Goal: Book appointment/travel/reservation

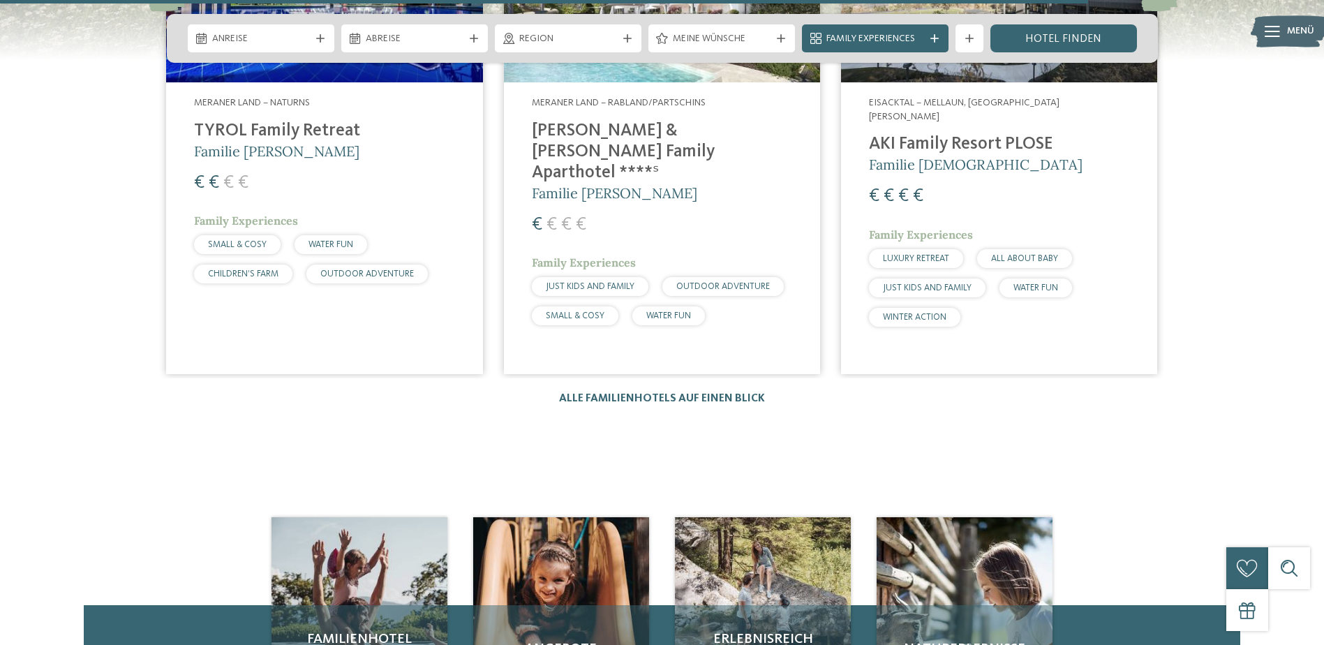
scroll to position [2303, 0]
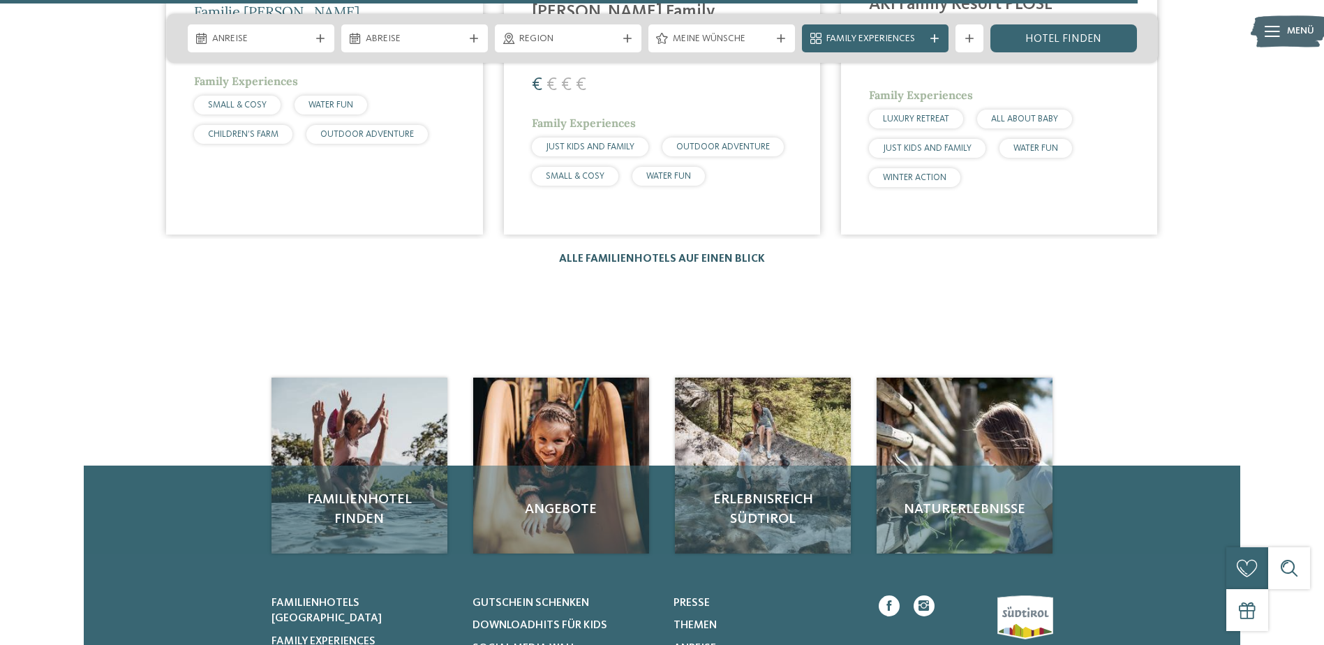
drag, startPoint x: 681, startPoint y: 248, endPoint x: 687, endPoint y: 253, distance: 8.0
click at [681, 248] on div "Hotels 1 / 27 slide 4 to 6 of 27 Eisacktal – Meransen Hotel Familiamus ***** € …" at bounding box center [662, 6] width 1159 height 520
click at [690, 258] on link "Alle Familienhotels auf einen Blick" at bounding box center [662, 258] width 206 height 11
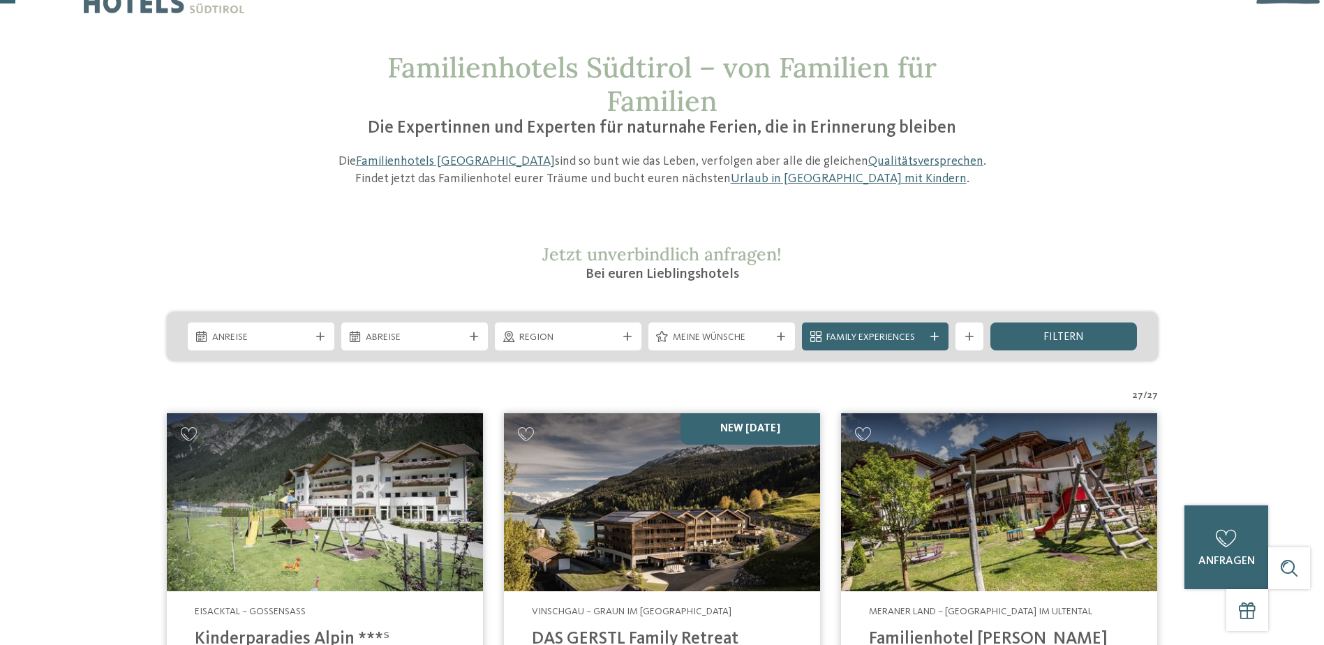
scroll to position [70, 0]
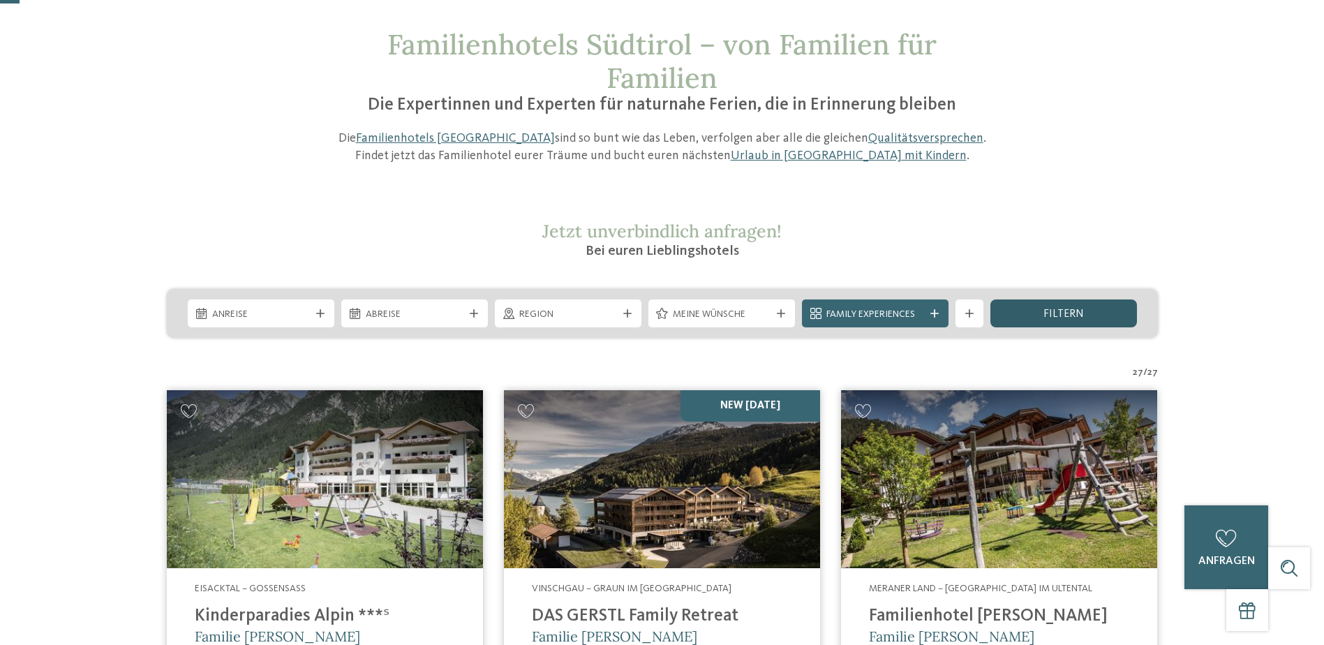
click at [1029, 308] on div "filtern" at bounding box center [1063, 313] width 147 height 28
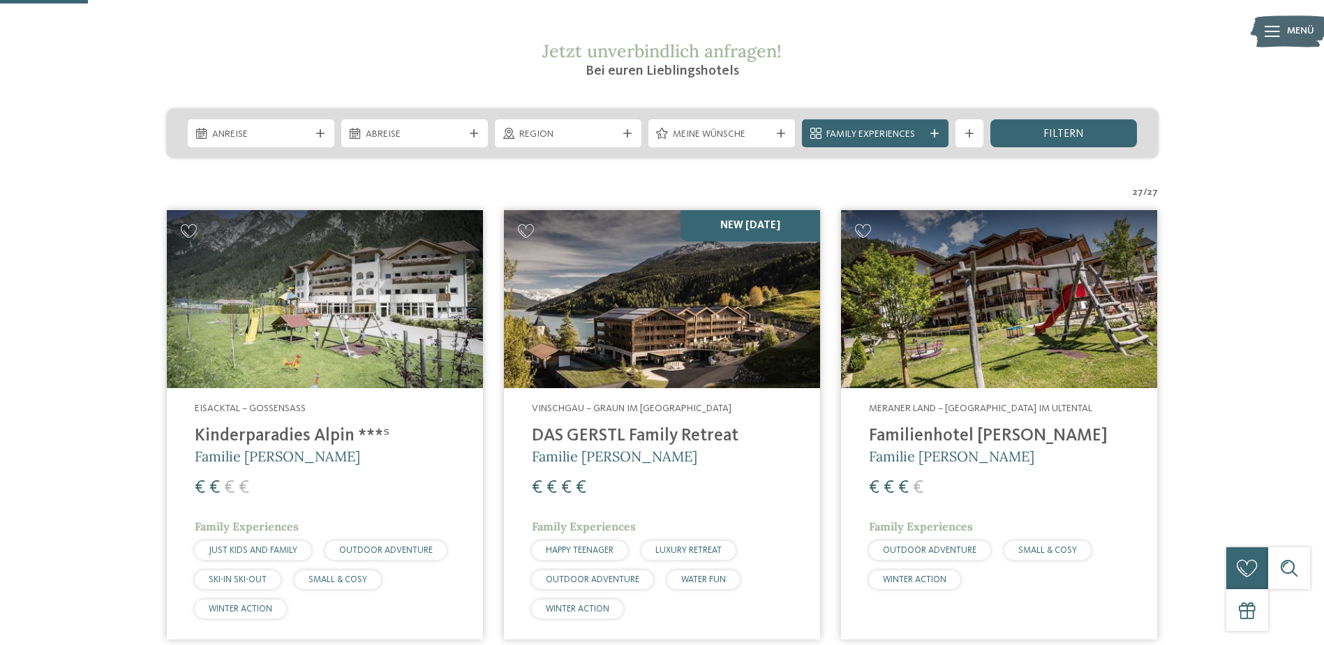
scroll to position [233, 0]
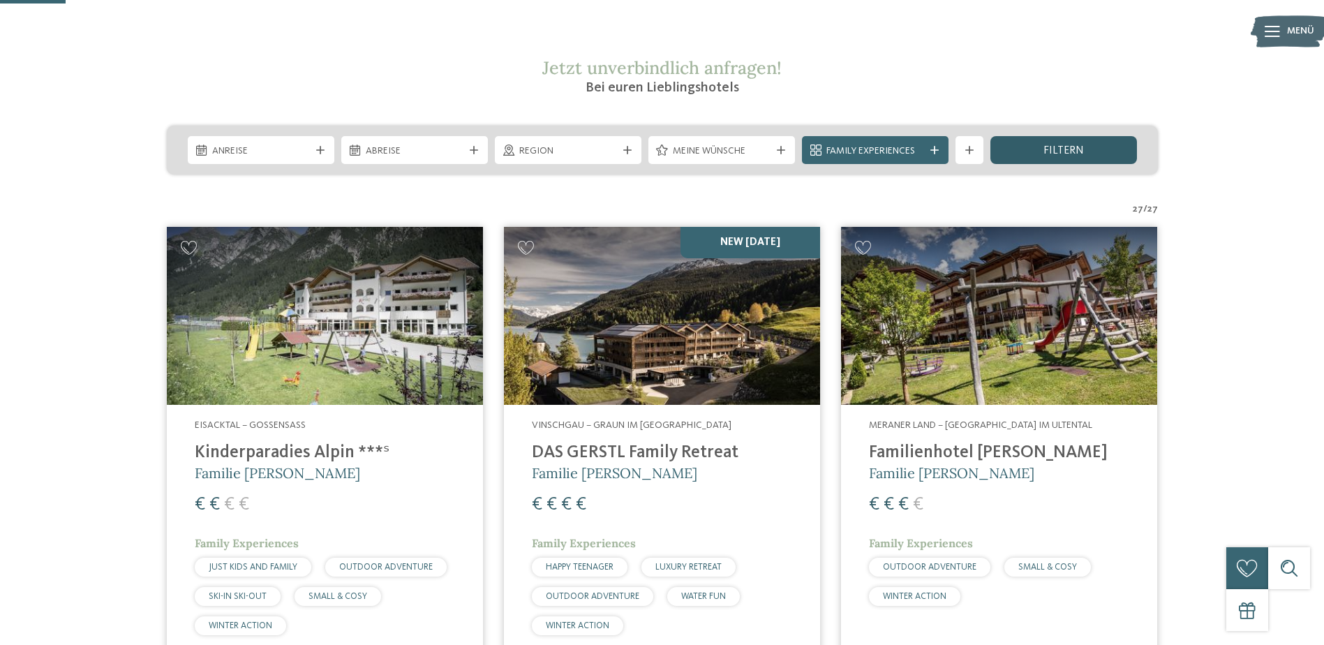
click at [1088, 151] on div "filtern" at bounding box center [1063, 150] width 147 height 28
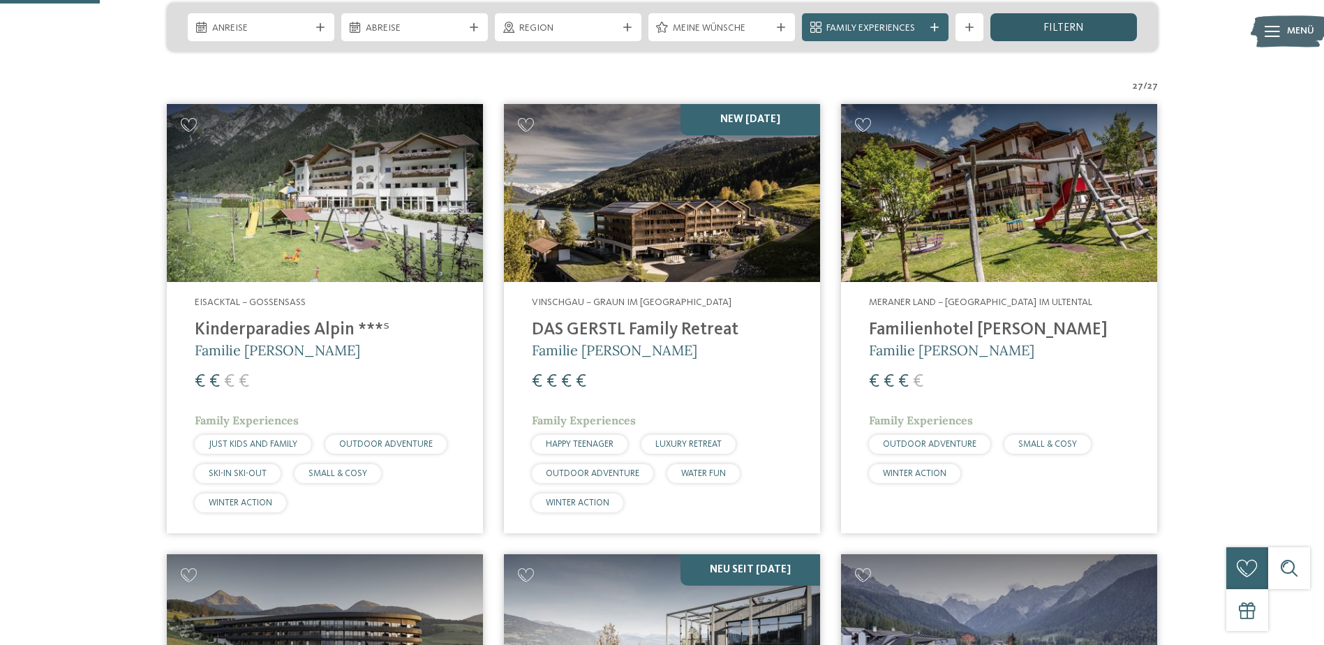
scroll to position [373, 0]
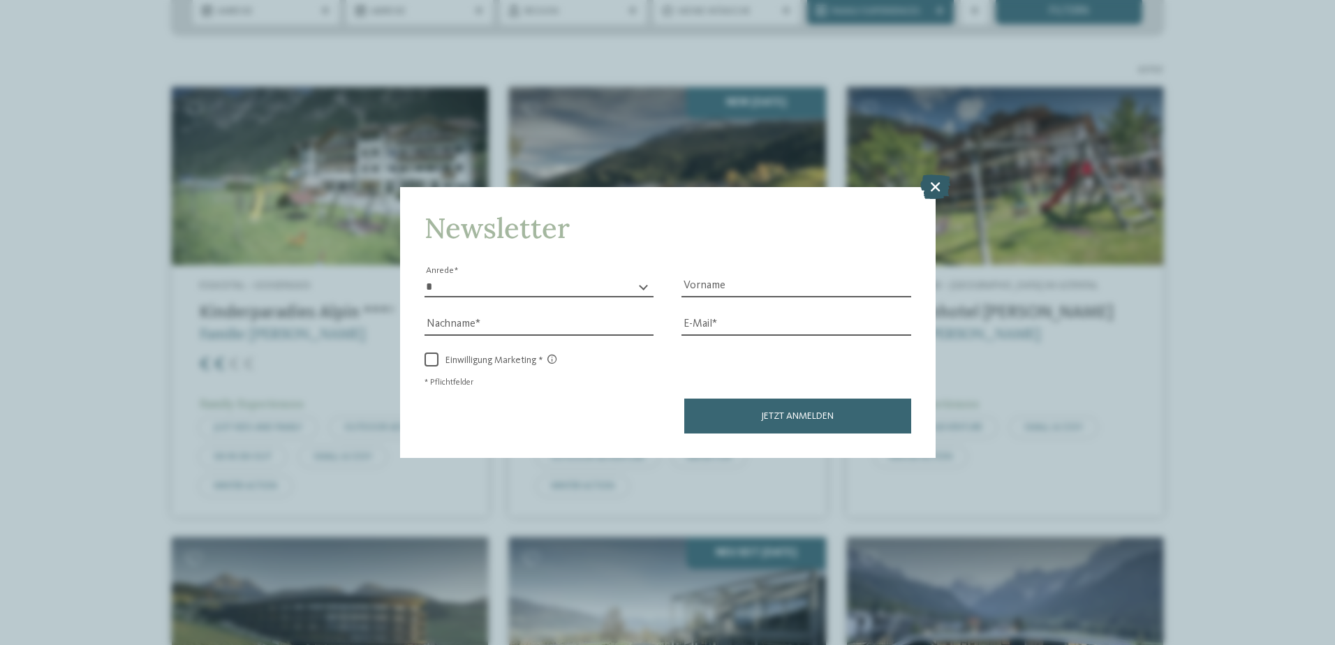
click at [937, 190] on icon at bounding box center [935, 186] width 30 height 24
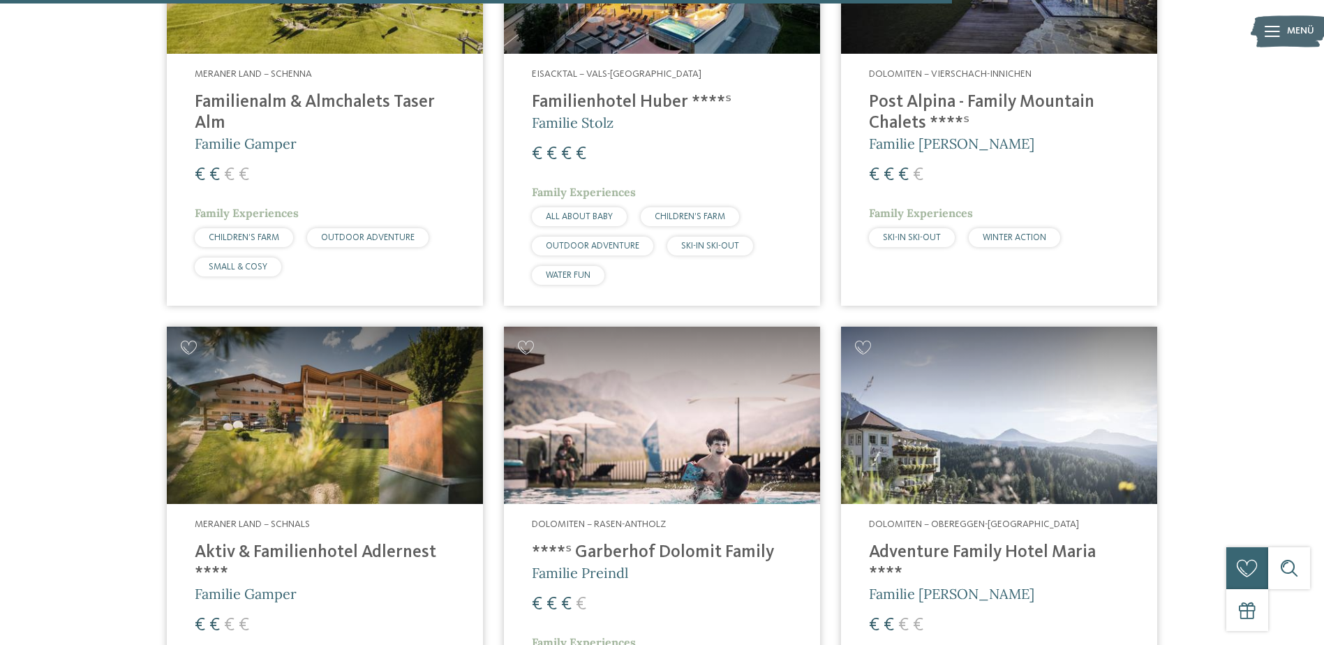
scroll to position [3514, 0]
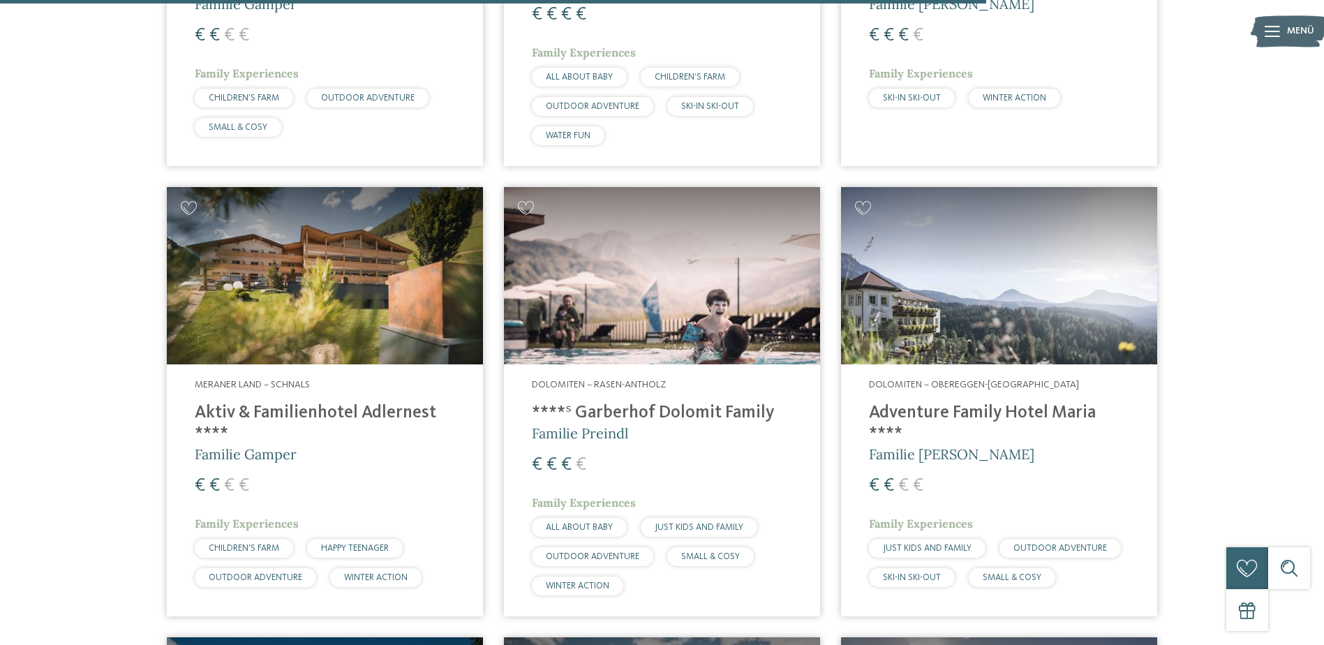
click at [643, 403] on h4 "****ˢ Garberhof Dolomit Family" at bounding box center [662, 413] width 260 height 21
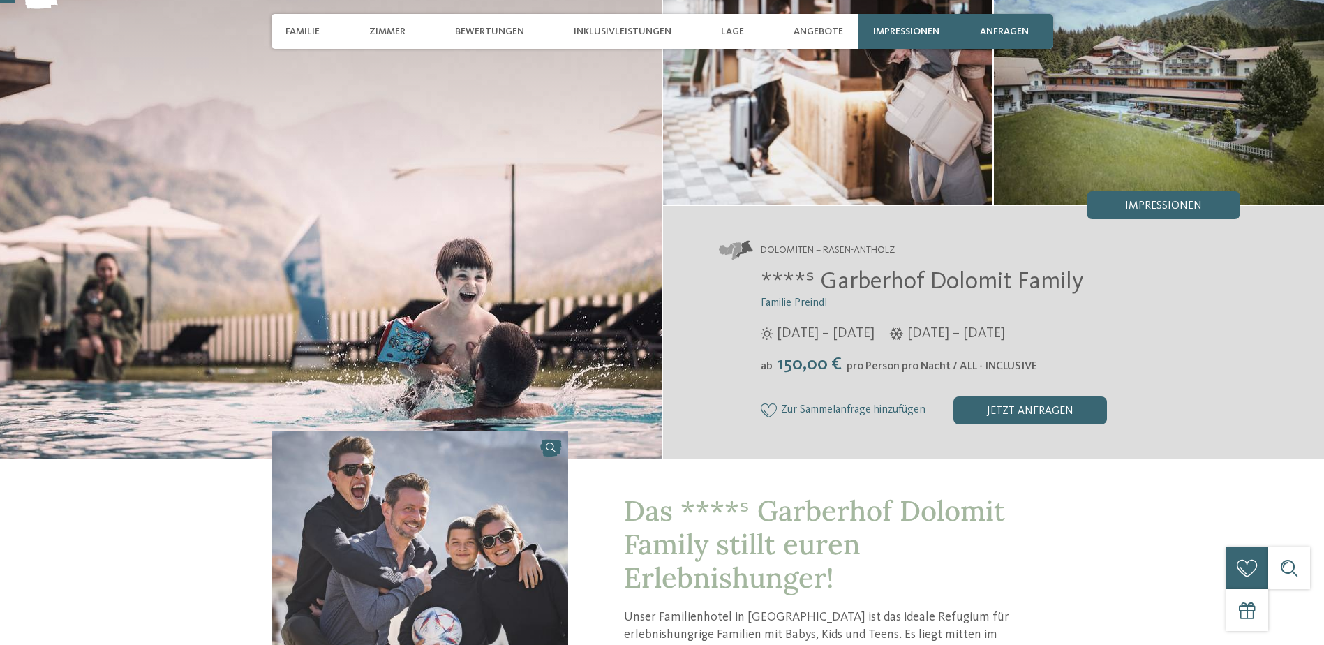
scroll to position [140, 0]
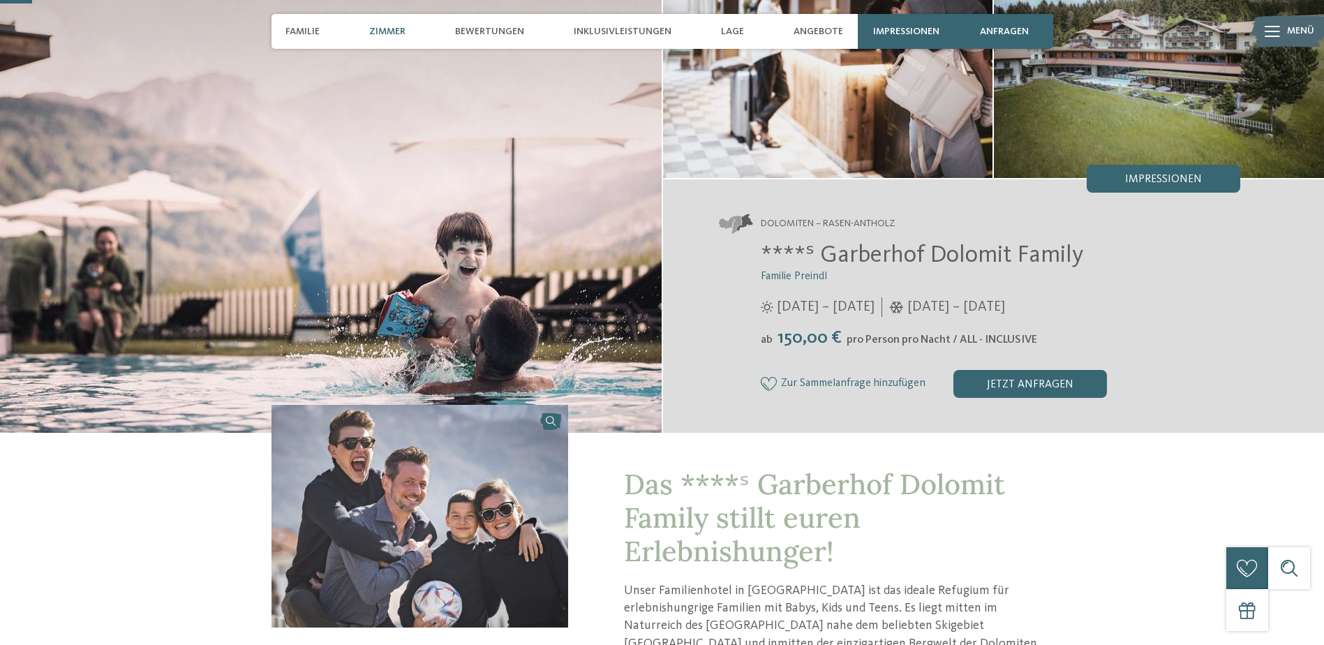
click at [389, 31] on span "Zimmer" at bounding box center [387, 32] width 36 height 12
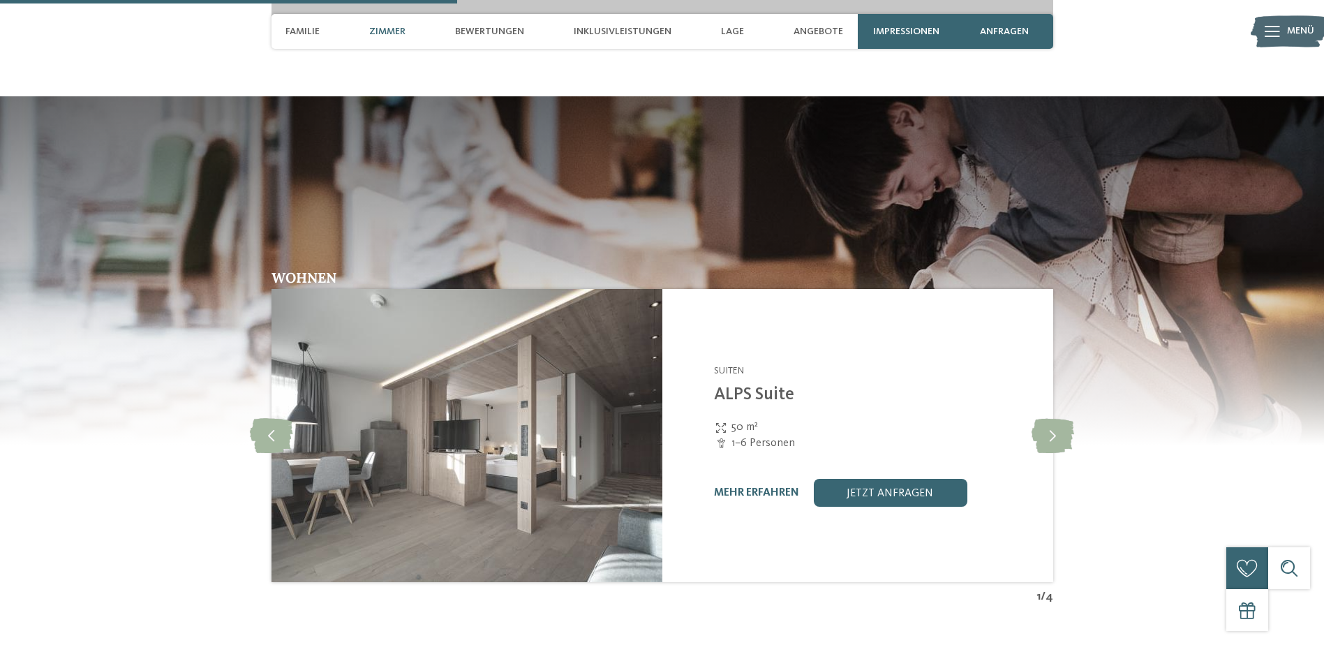
scroll to position [1976, 0]
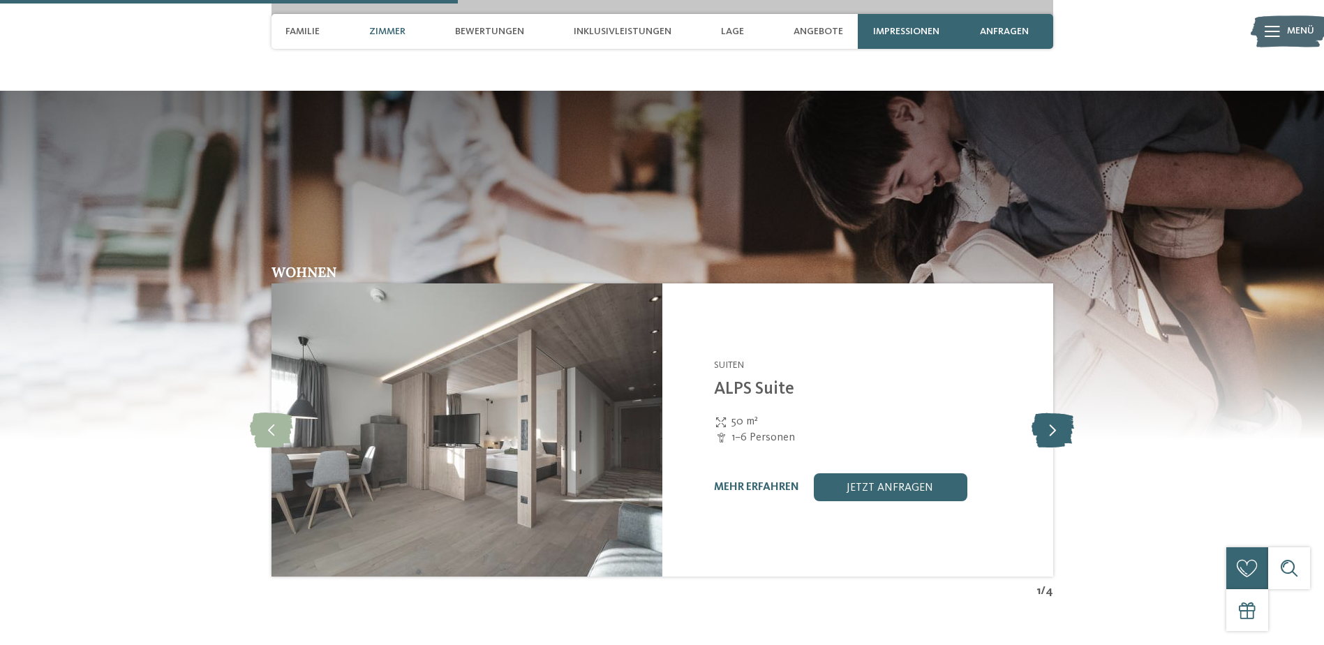
click at [1057, 413] on icon at bounding box center [1053, 430] width 43 height 35
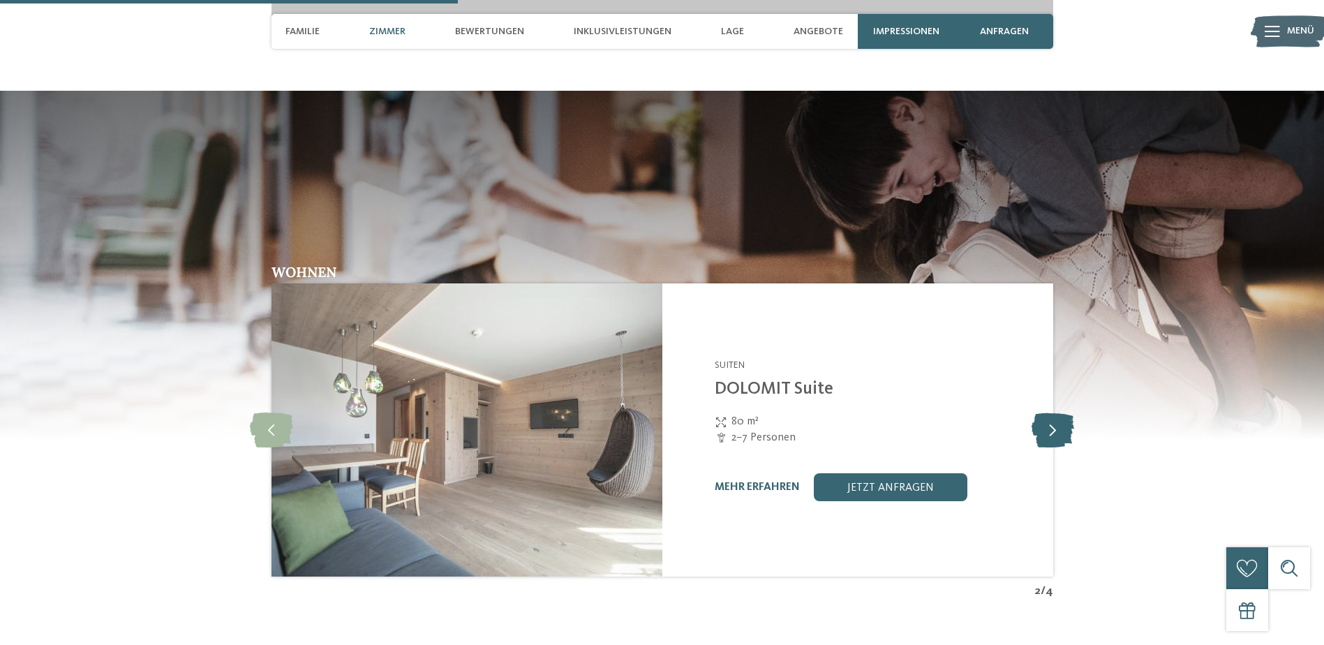
click at [1057, 413] on icon at bounding box center [1053, 430] width 43 height 35
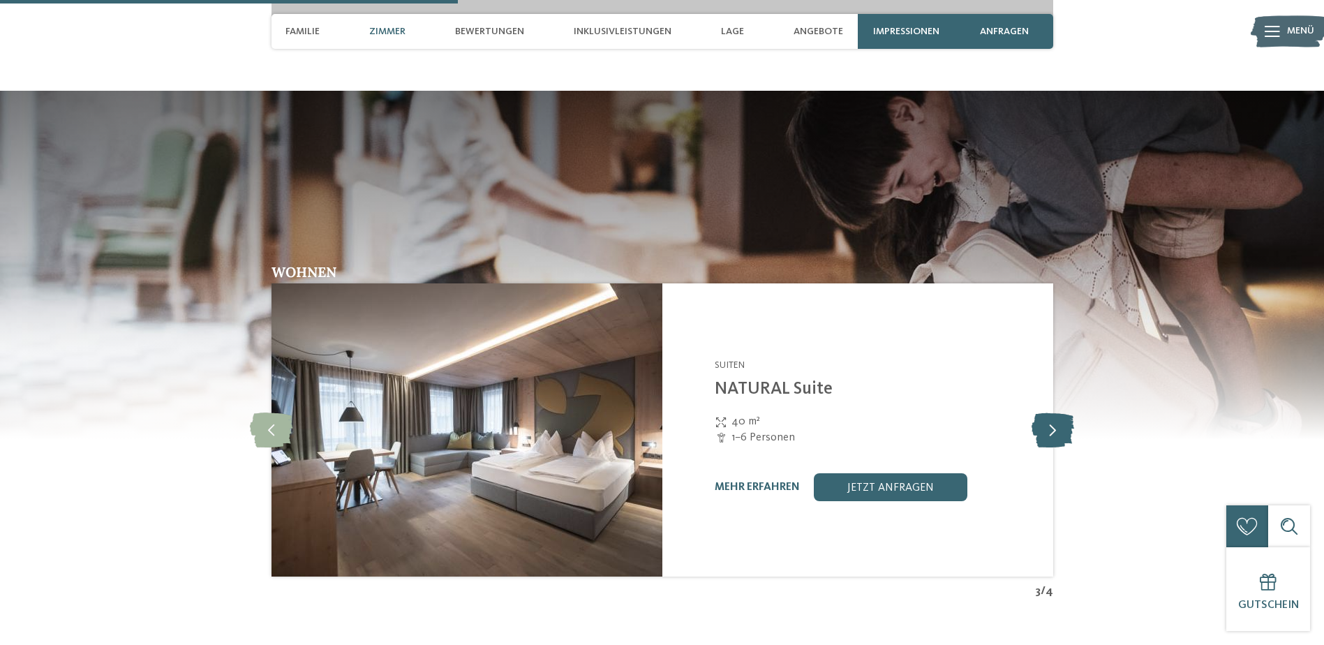
click at [1057, 413] on icon at bounding box center [1053, 430] width 43 height 35
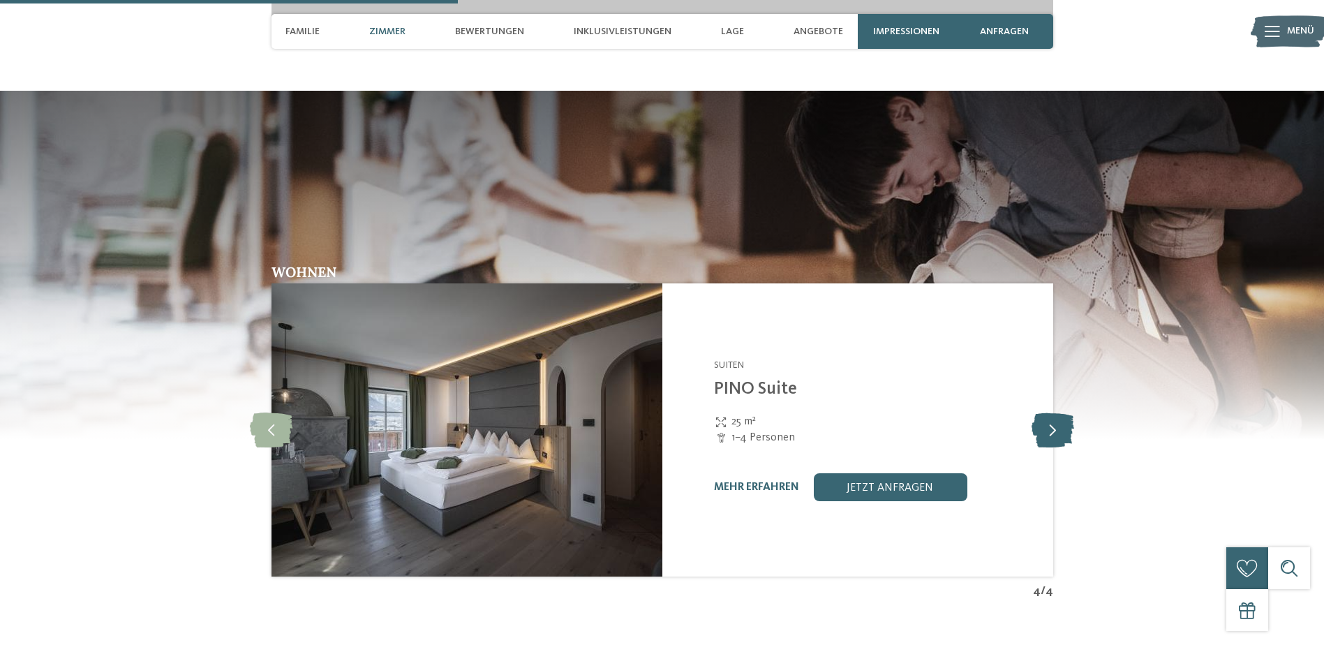
click at [1057, 413] on icon at bounding box center [1053, 430] width 43 height 35
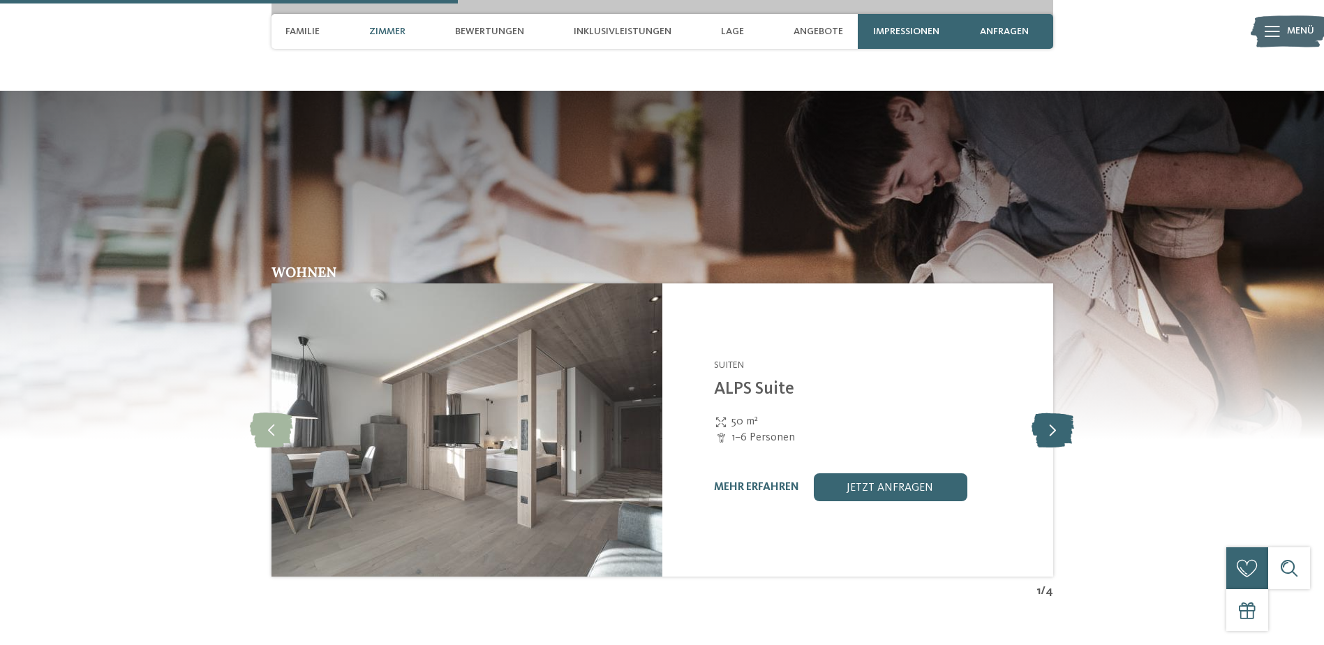
click at [1057, 413] on icon at bounding box center [1053, 430] width 43 height 35
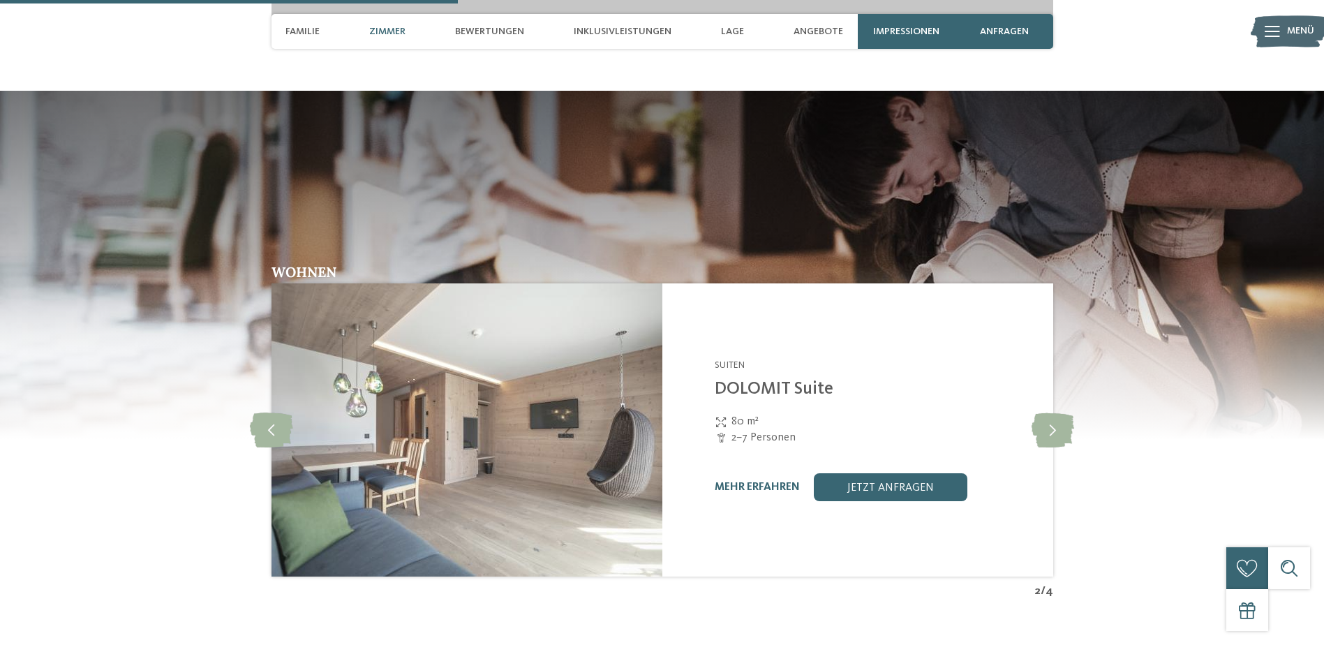
click at [1044, 225] on img at bounding box center [662, 264] width 1324 height 349
click at [212, 132] on img at bounding box center [662, 264] width 1324 height 349
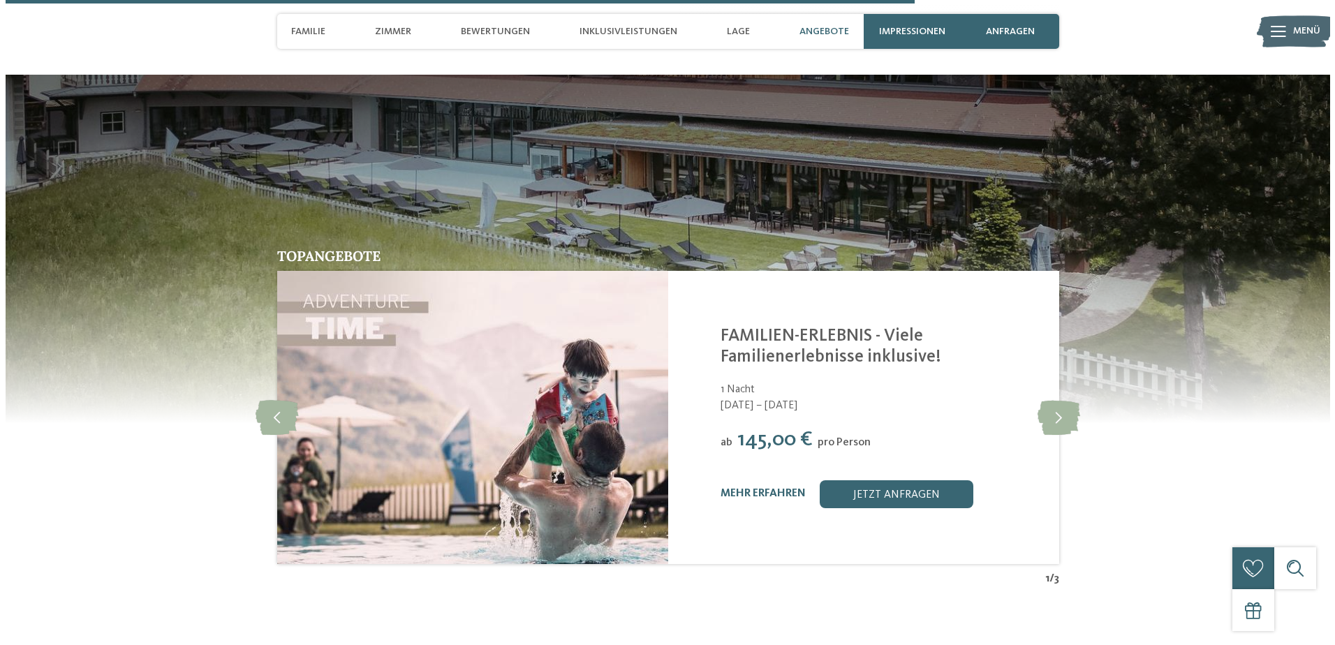
scroll to position [3931, 0]
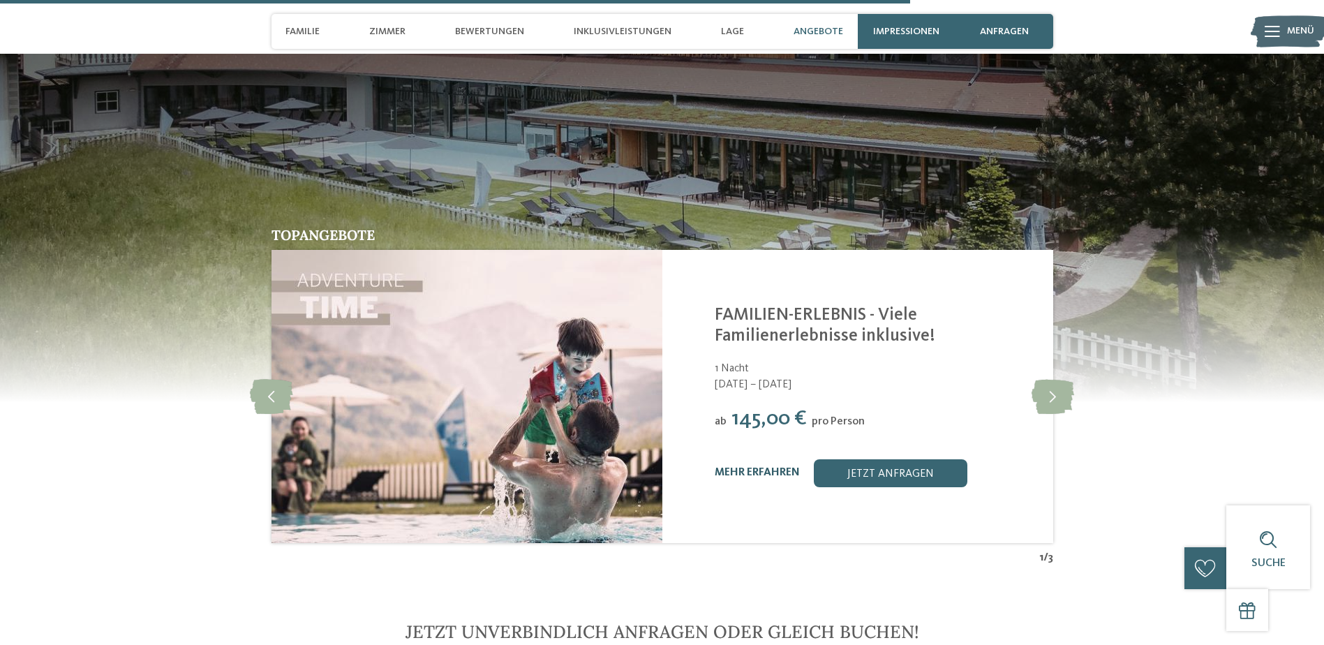
click at [772, 467] on link "mehr erfahren" at bounding box center [757, 472] width 85 height 11
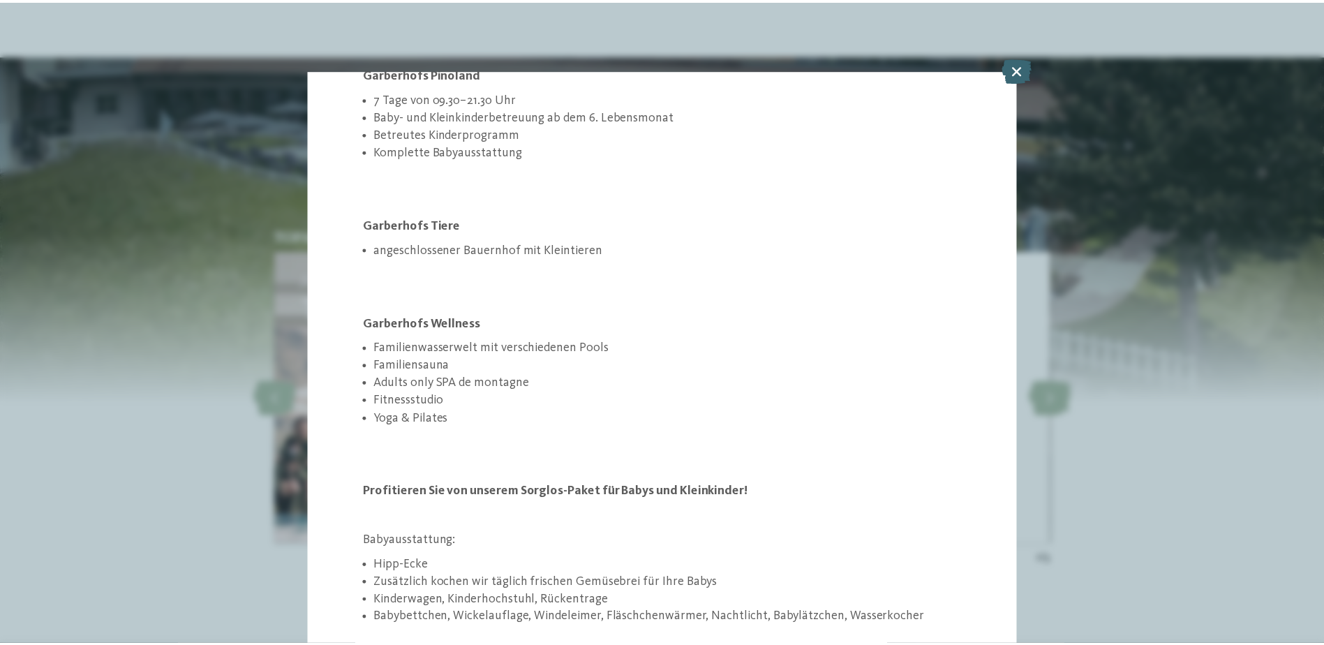
scroll to position [517, 0]
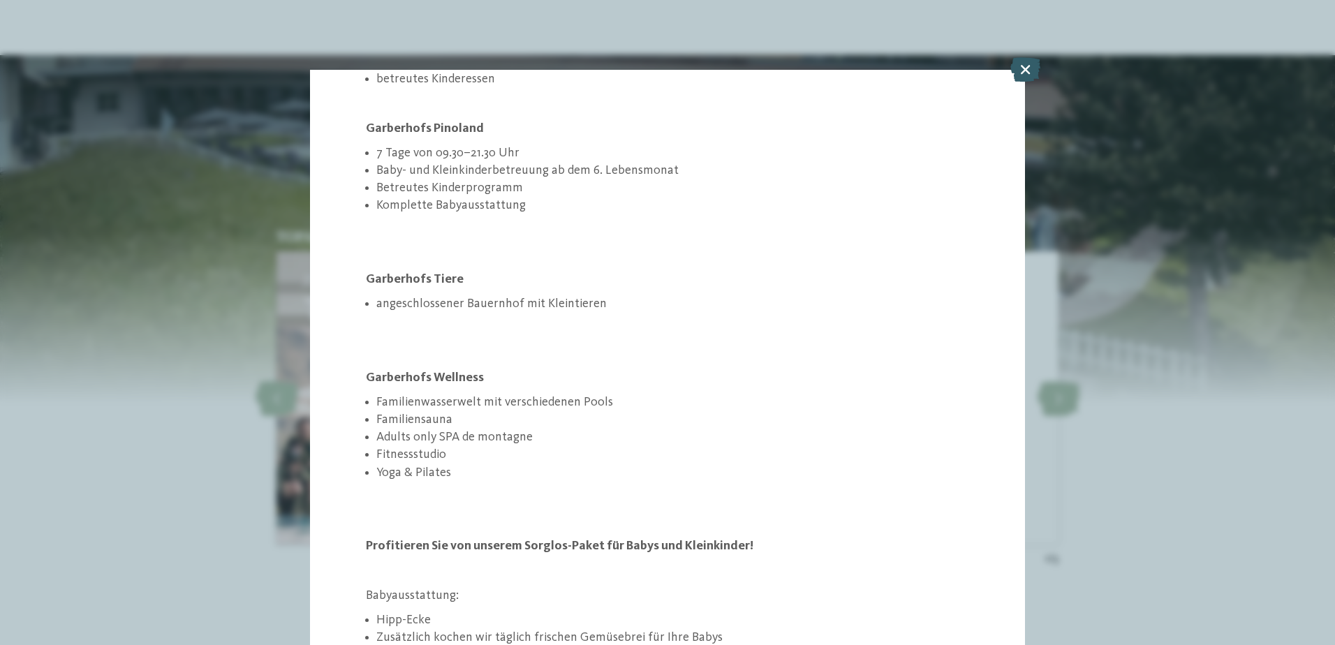
click at [1032, 65] on icon at bounding box center [1025, 69] width 30 height 24
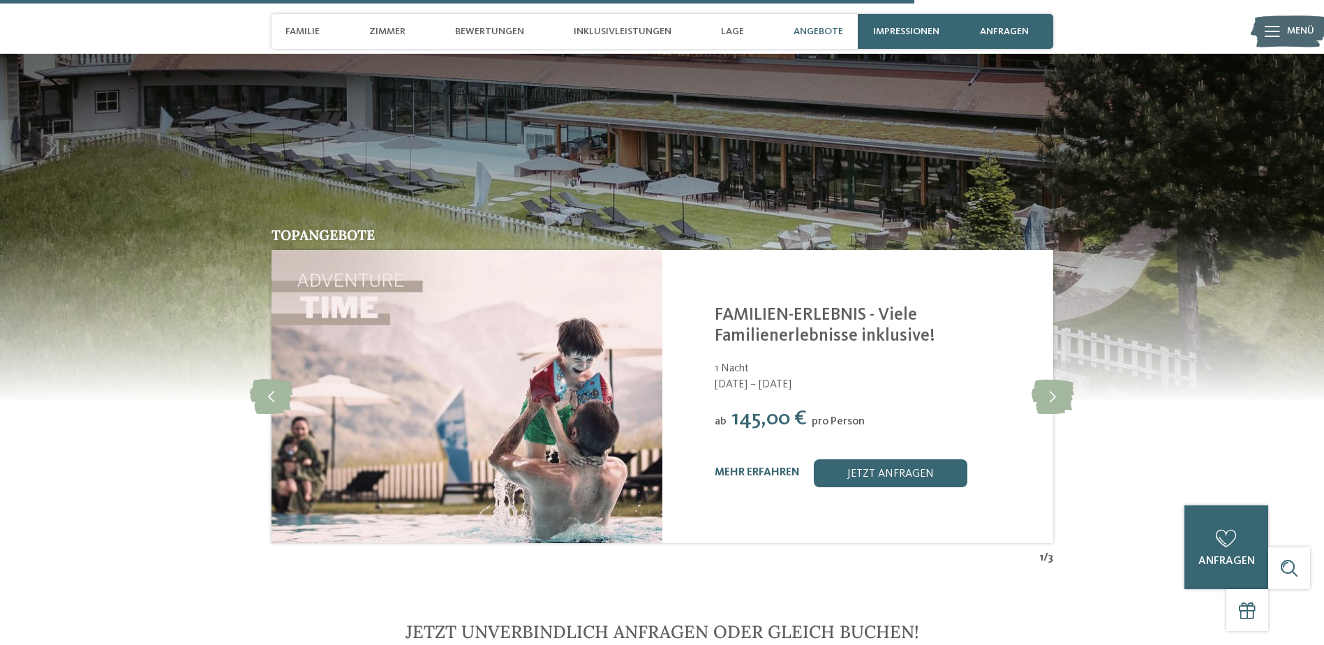
scroll to position [4140, 0]
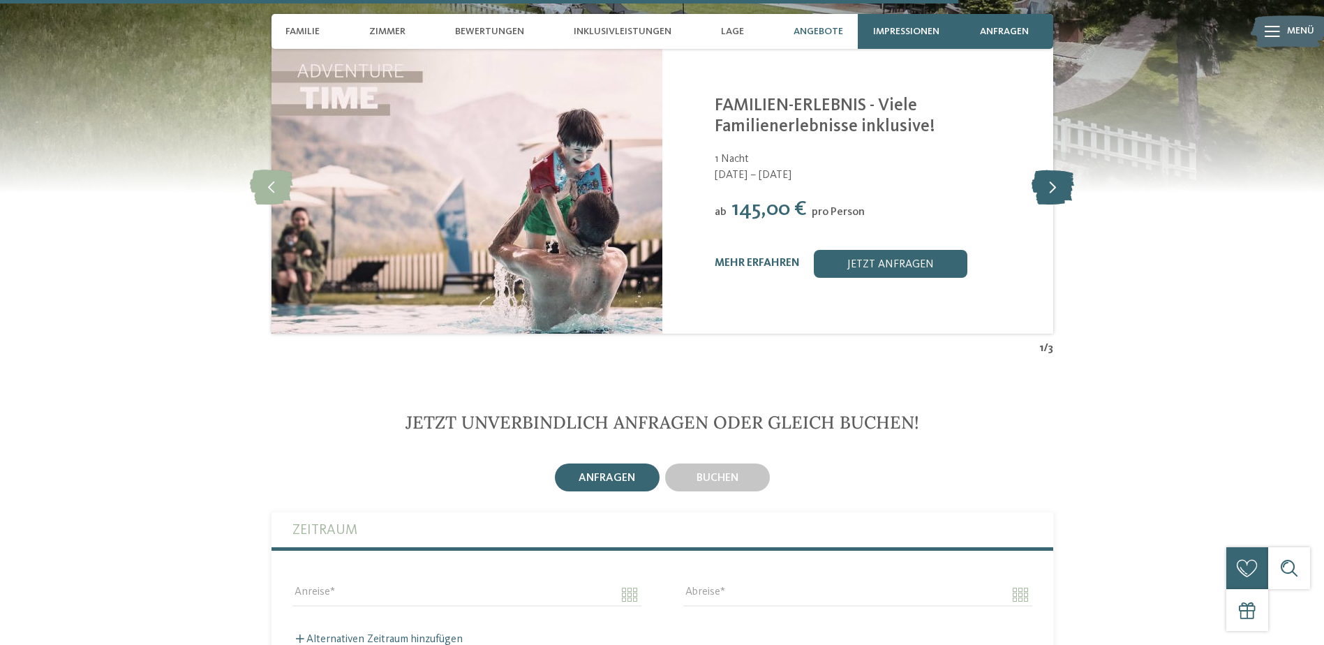
click at [1054, 170] on icon at bounding box center [1053, 187] width 43 height 35
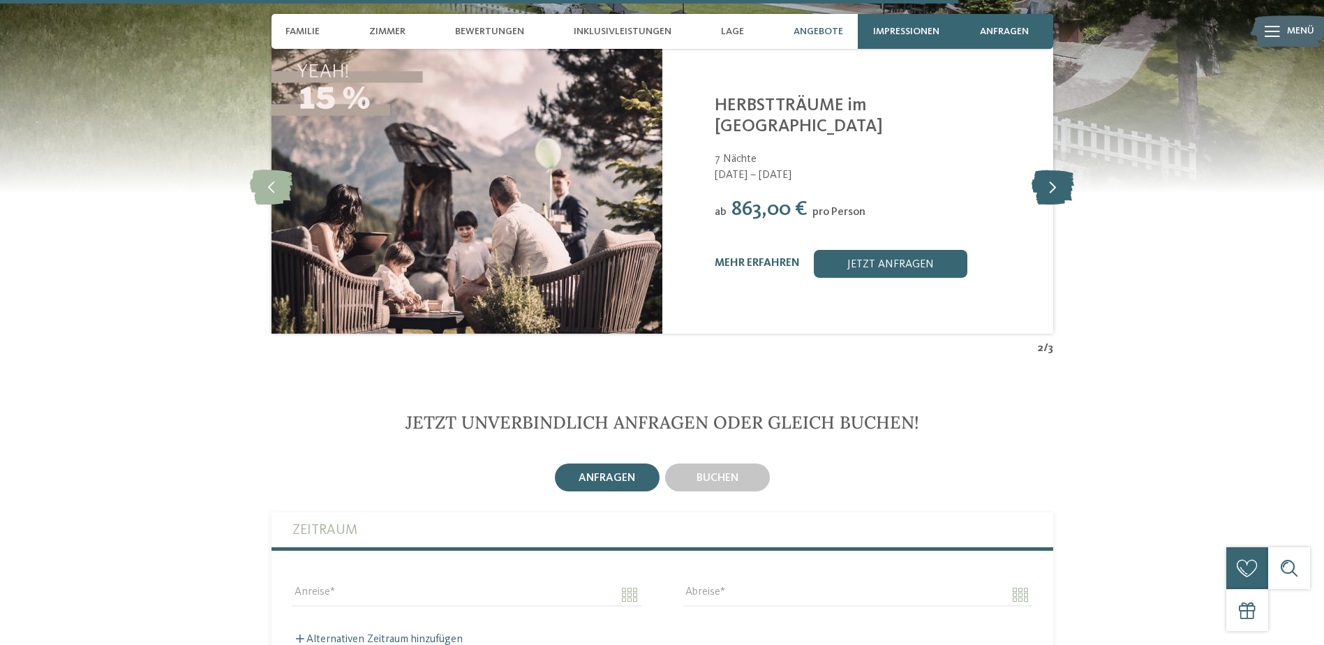
click at [1053, 170] on icon at bounding box center [1053, 187] width 43 height 35
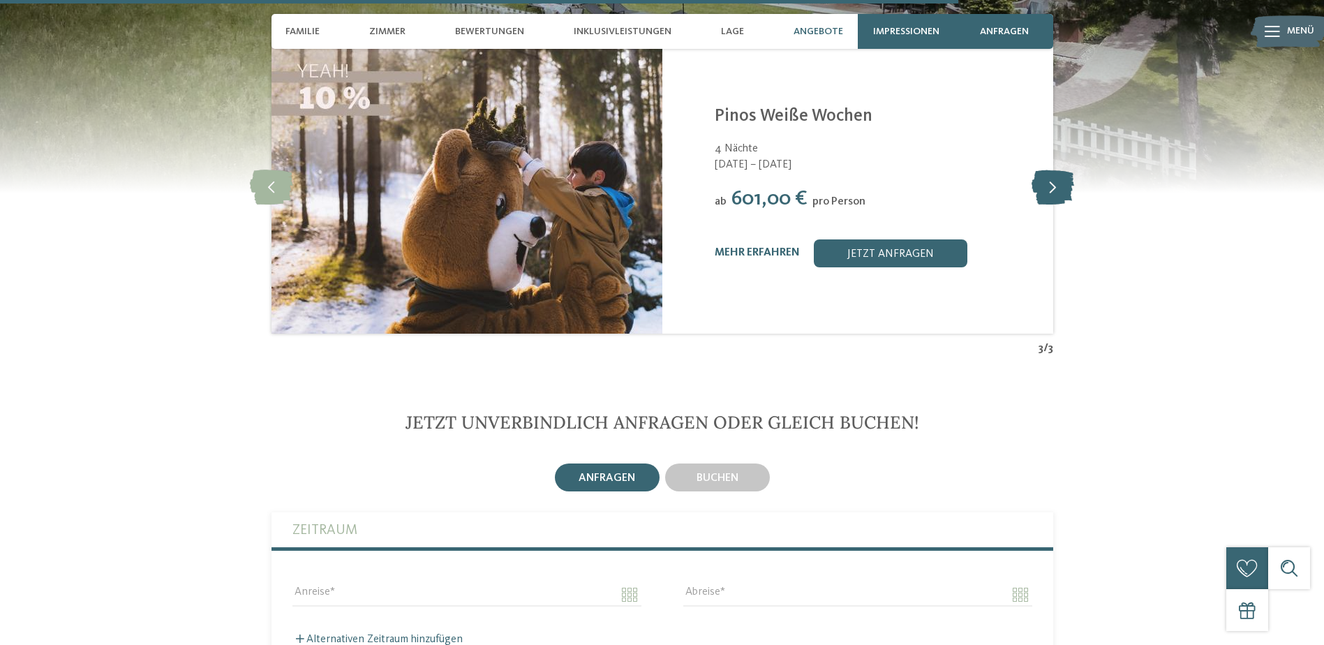
click at [1053, 170] on icon at bounding box center [1053, 187] width 43 height 35
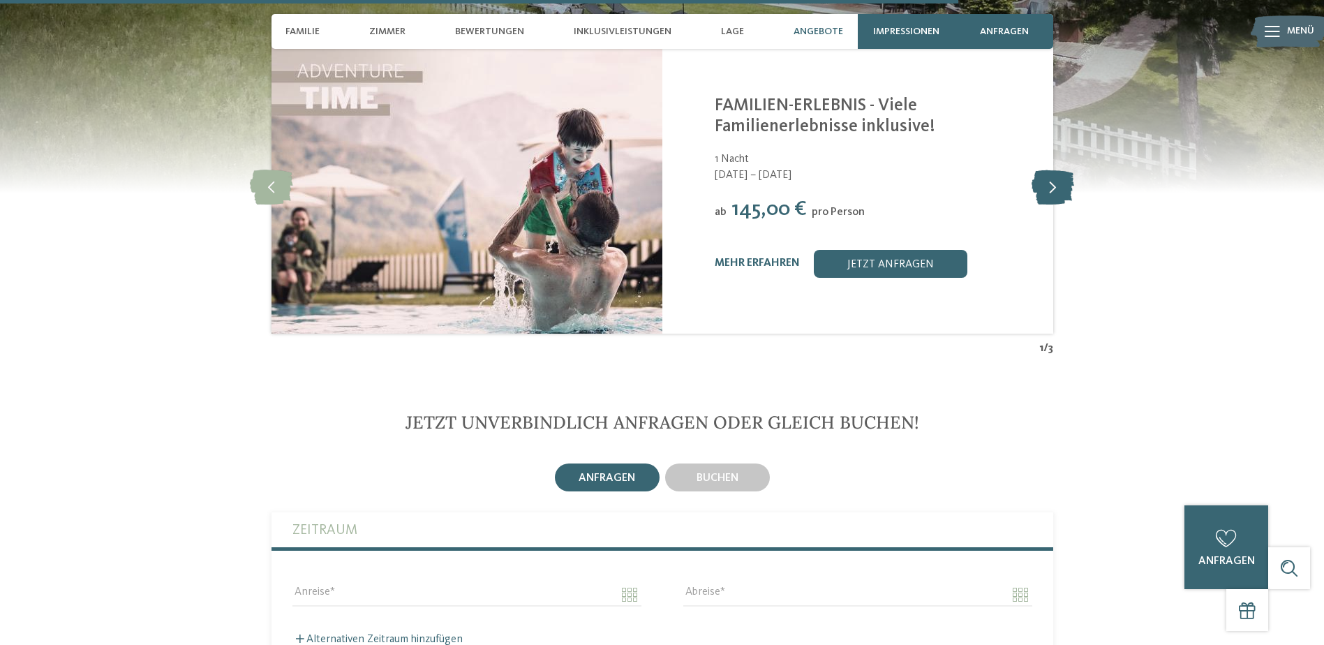
click at [1052, 170] on icon at bounding box center [1053, 187] width 43 height 35
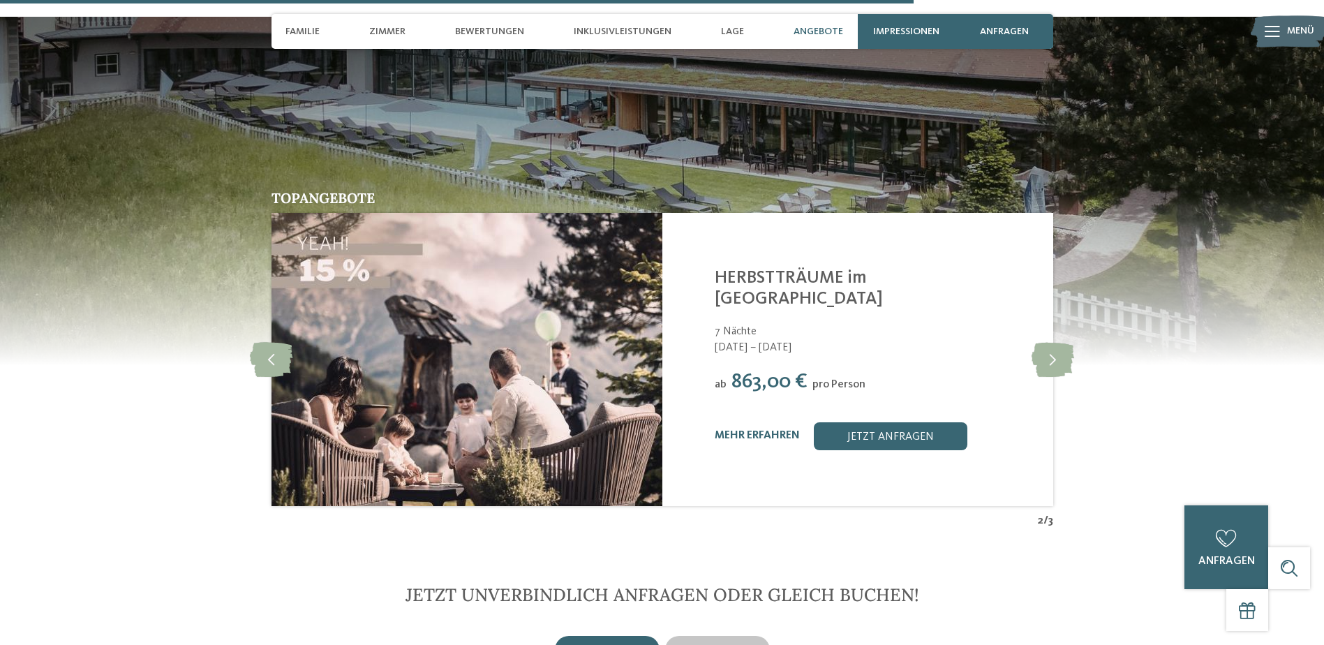
scroll to position [3931, 0]
